Goal: Task Accomplishment & Management: Manage account settings

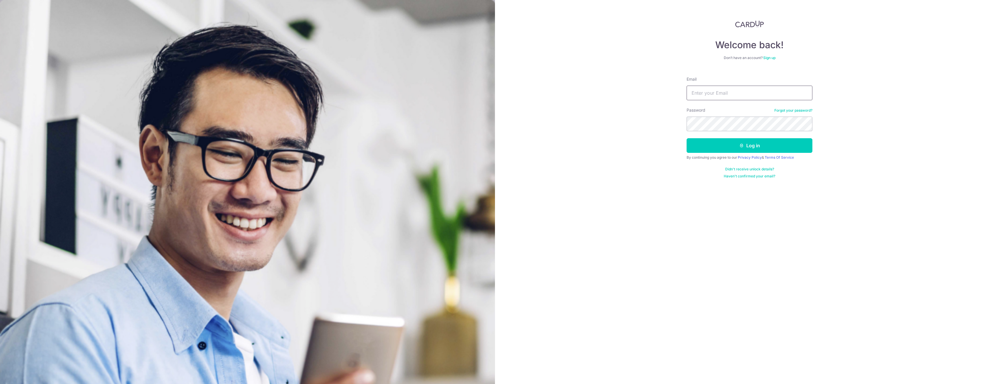
click at [715, 94] on input "Email" at bounding box center [750, 93] width 126 height 15
type input "[EMAIL_ADDRESS][DOMAIN_NAME]"
click at [687, 138] on button "Log in" at bounding box center [750, 145] width 126 height 15
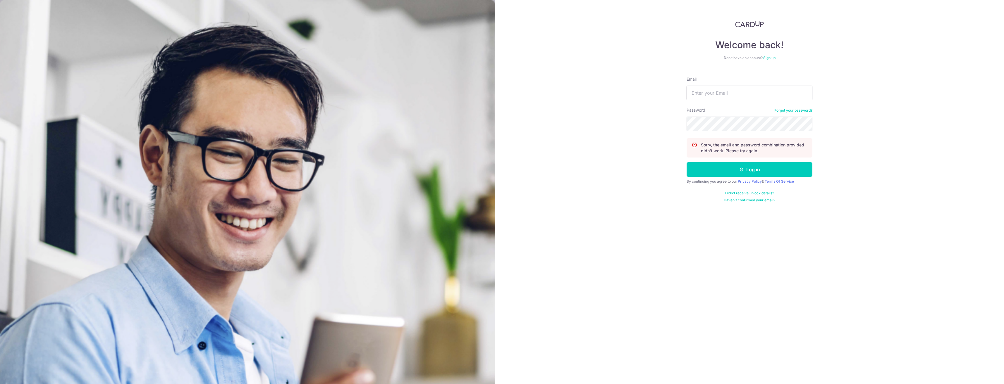
click at [710, 90] on input "Email" at bounding box center [750, 93] width 126 height 15
type input "[EMAIL_ADDRESS][DOMAIN_NAME]"
click at [687, 162] on button "Log in" at bounding box center [750, 169] width 126 height 15
click at [783, 109] on link "Forgot your password?" at bounding box center [793, 110] width 38 height 5
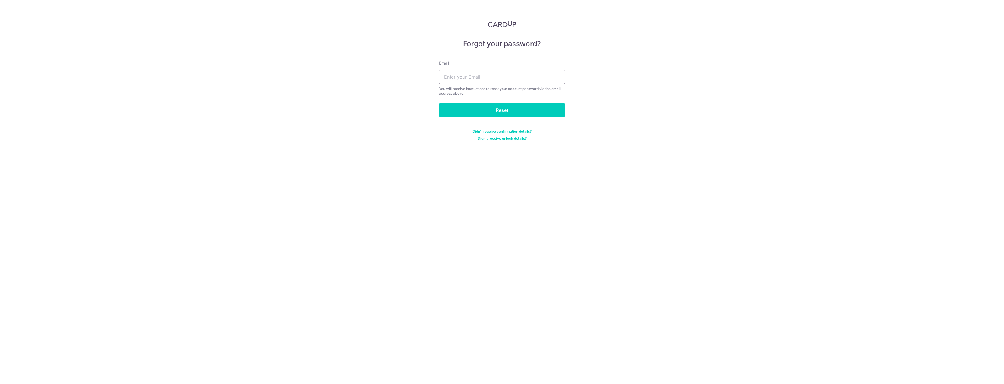
click at [527, 76] on input "text" at bounding box center [502, 77] width 126 height 15
type input "[EMAIL_ADDRESS][DOMAIN_NAME]"
click at [508, 111] on input "Reset" at bounding box center [502, 110] width 126 height 15
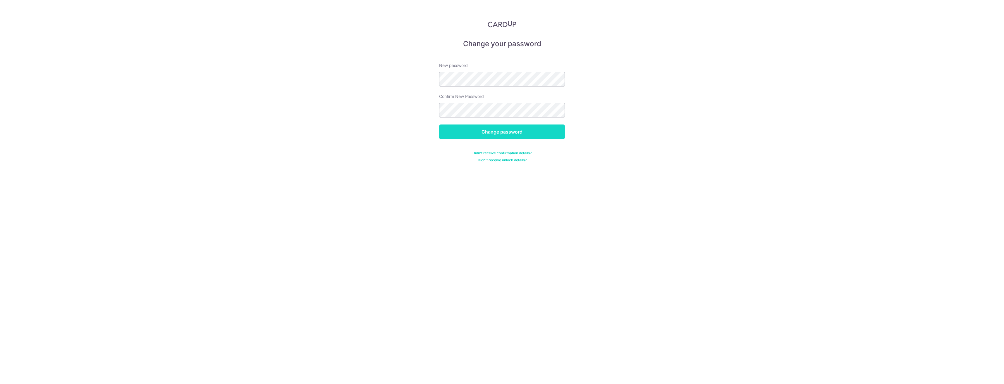
click at [514, 128] on input "Change password" at bounding box center [502, 132] width 126 height 15
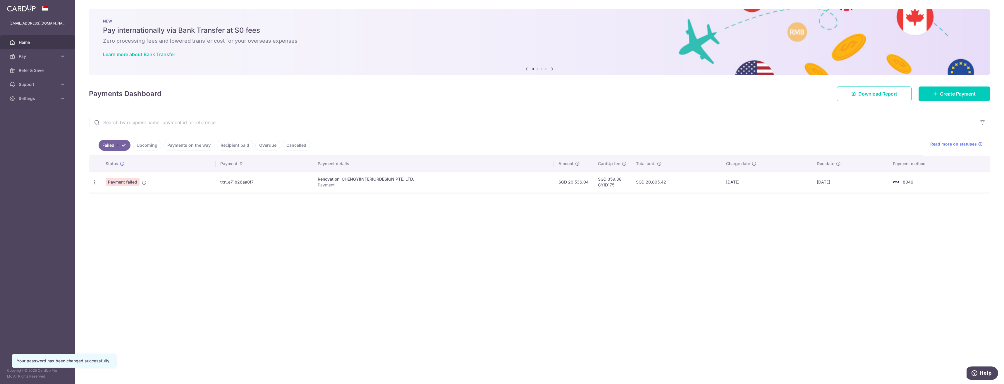
click at [150, 147] on link "Upcoming" at bounding box center [147, 145] width 28 height 11
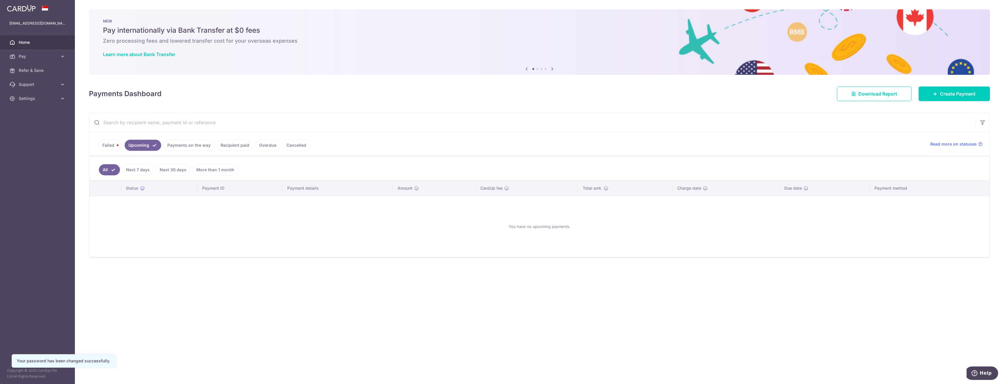
click at [183, 150] on link "Payments on the way" at bounding box center [189, 145] width 51 height 11
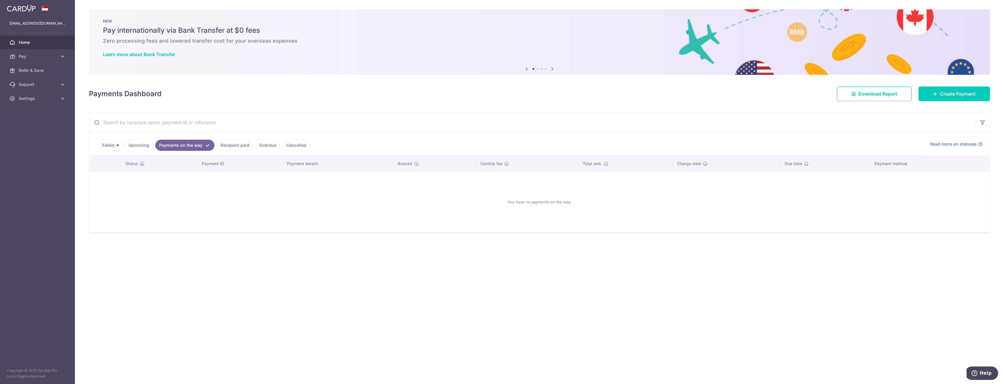
drag, startPoint x: 106, startPoint y: 147, endPoint x: 119, endPoint y: 145, distance: 13.7
click at [106, 147] on link "Failed" at bounding box center [111, 145] width 24 height 11
click at [129, 144] on link "Failed" at bounding box center [115, 145] width 32 height 11
